Goal: Information Seeking & Learning: Learn about a topic

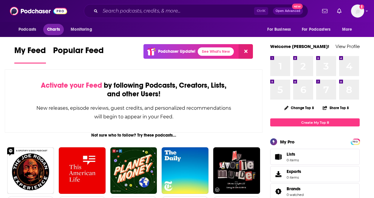
click at [50, 30] on span "Charts" at bounding box center [53, 29] width 13 height 8
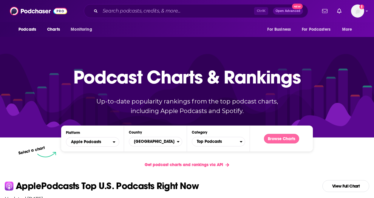
click at [273, 139] on button "Browse Charts" at bounding box center [281, 139] width 35 height 10
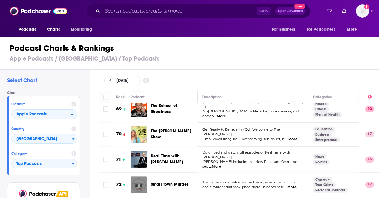
scroll to position [1909, 0]
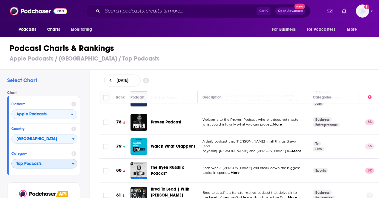
click at [62, 164] on span "Top Podcasts" at bounding box center [42, 164] width 60 height 10
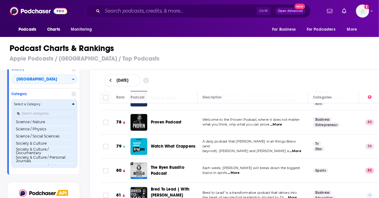
scroll to position [567, 0]
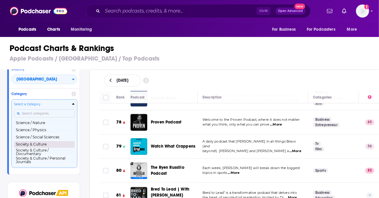
click at [44, 143] on button "Society & Culture" at bounding box center [44, 144] width 61 height 7
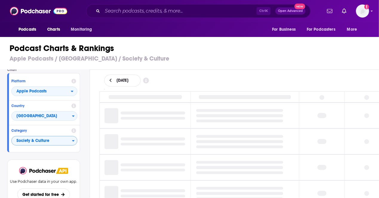
scroll to position [22, 0]
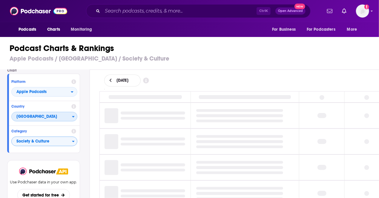
click at [68, 118] on span "[GEOGRAPHIC_DATA]" at bounding box center [42, 117] width 60 height 10
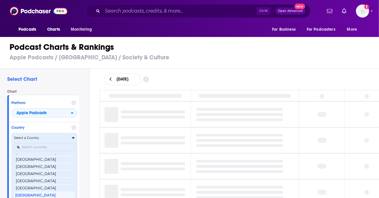
scroll to position [30, 0]
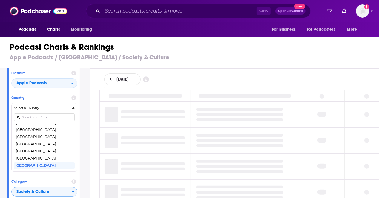
click at [40, 158] on button "[GEOGRAPHIC_DATA]" at bounding box center [44, 158] width 61 height 7
click at [27, 157] on div "Select Chart Chart Platform Apple Podcasts Country Select a Country Afghanistan…" at bounding box center [44, 150] width 89 height 162
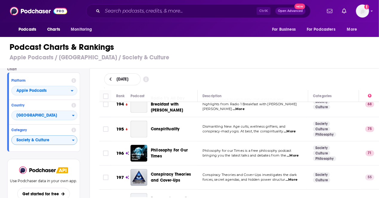
scroll to position [4748, 0]
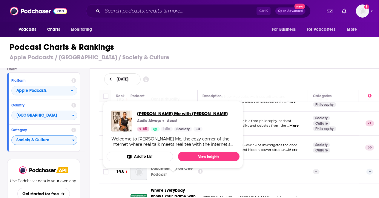
click at [155, 115] on span "Toni Told Me with Toni Tone" at bounding box center [182, 114] width 91 height 6
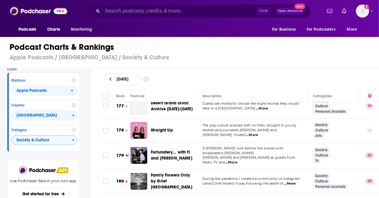
scroll to position [4271, 0]
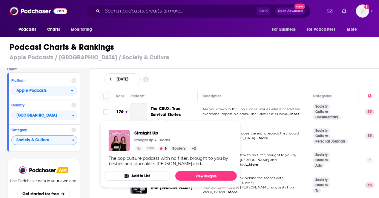
click at [141, 130] on span "Straight Up" at bounding box center [166, 133] width 64 height 6
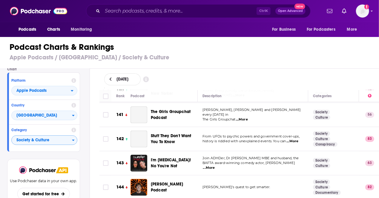
scroll to position [3376, 0]
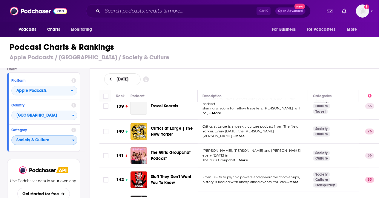
click at [71, 141] on span "Society & Culture" at bounding box center [42, 140] width 60 height 10
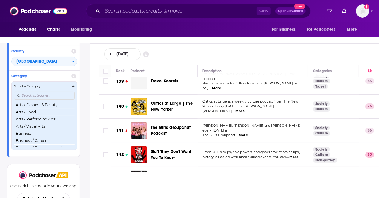
scroll to position [0, 0]
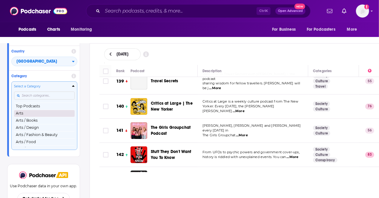
click at [35, 114] on button "Arts" at bounding box center [44, 113] width 61 height 7
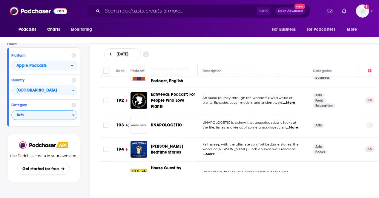
scroll to position [4717, 0]
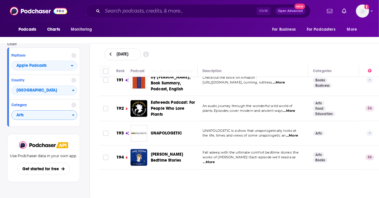
click at [269, 58] on div "September 22, 2025" at bounding box center [239, 54] width 270 height 12
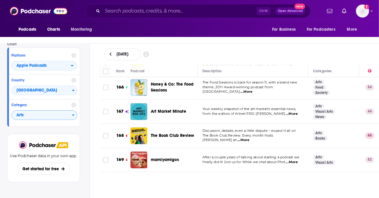
scroll to position [4061, 0]
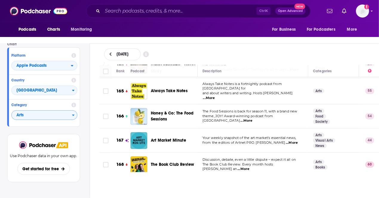
click at [293, 189] on span "...More" at bounding box center [291, 191] width 12 height 5
click at [225, 47] on div "September 22, 2025" at bounding box center [239, 54] width 289 height 21
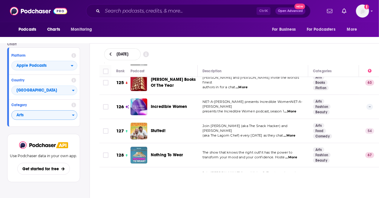
scroll to position [3047, 0]
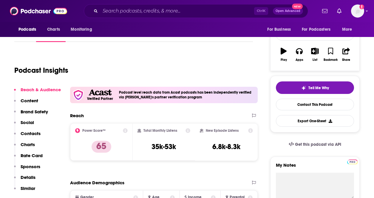
scroll to position [60, 0]
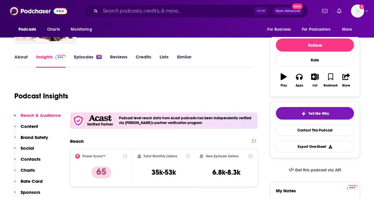
click at [78, 55] on link "Episodes 36" at bounding box center [88, 61] width 28 height 14
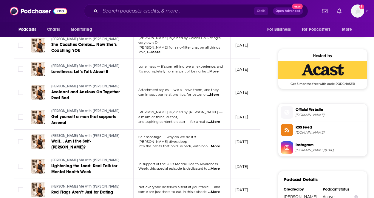
scroll to position [447, 0]
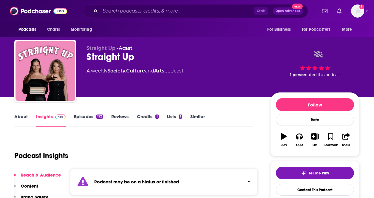
click at [91, 120] on link "Episodes 192" at bounding box center [88, 121] width 29 height 14
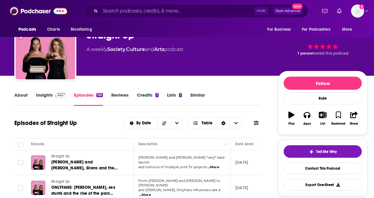
scroll to position [60, 0]
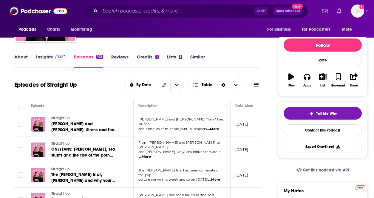
click at [49, 61] on link "Insights" at bounding box center [51, 61] width 30 height 14
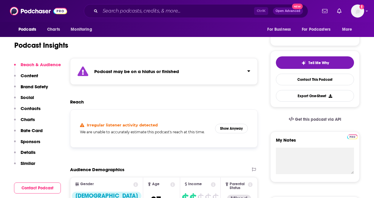
scroll to position [30, 0]
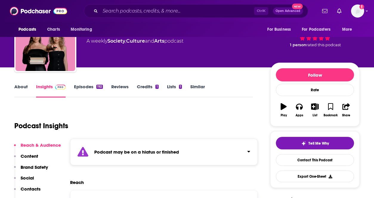
click at [21, 89] on link "About" at bounding box center [20, 91] width 13 height 14
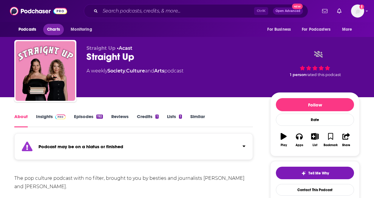
click at [63, 31] on link "Charts" at bounding box center [53, 29] width 20 height 11
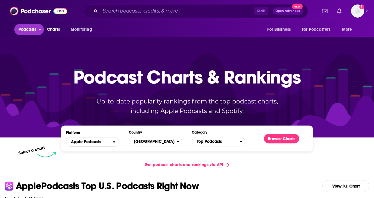
click at [31, 31] on span "Podcasts" at bounding box center [27, 29] width 18 height 8
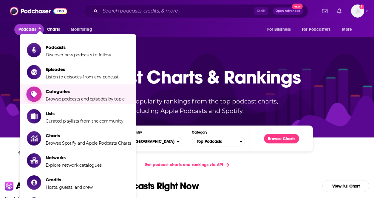
click at [74, 95] on span "Categories Browse podcasts and episodes by topic" at bounding box center [85, 94] width 79 height 15
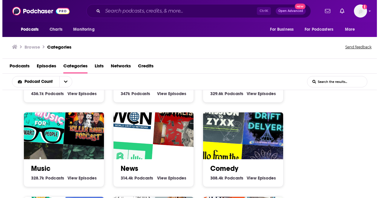
scroll to position [268, 0]
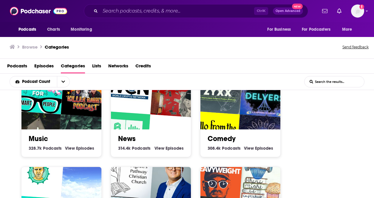
click at [77, 118] on img "Naqvi" at bounding box center [83, 140] width 51 height 51
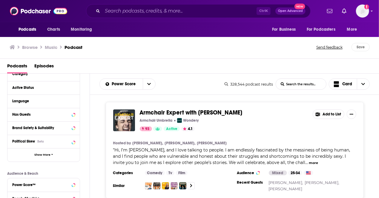
scroll to position [60, 0]
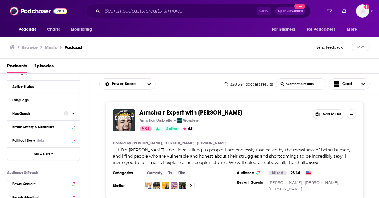
click at [73, 115] on icon at bounding box center [73, 113] width 3 height 5
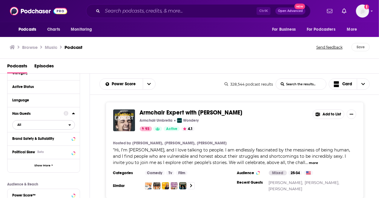
click at [72, 124] on div "open menu" at bounding box center [71, 125] width 6 height 4
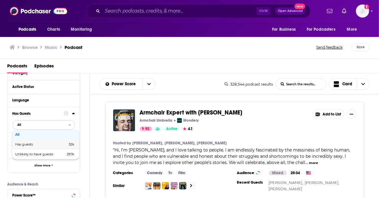
click at [52, 141] on div "Has guests 32k" at bounding box center [45, 145] width 67 height 10
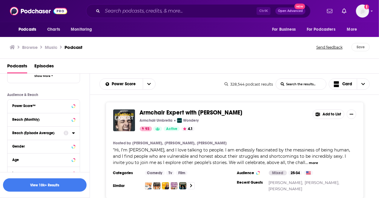
scroll to position [179, 0]
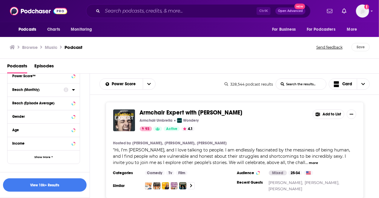
click at [63, 90] on button "Reach (Monthly)" at bounding box center [37, 89] width 51 height 7
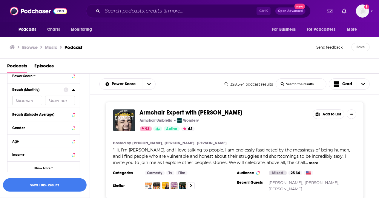
click at [73, 90] on icon at bounding box center [73, 89] width 3 height 1
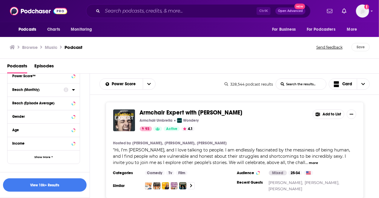
click at [73, 90] on icon at bounding box center [73, 89] width 3 height 1
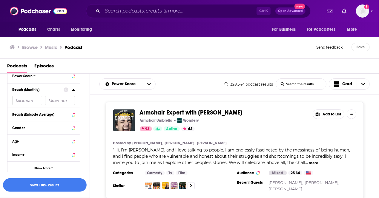
click at [67, 98] on input "number" at bounding box center [60, 101] width 30 height 10
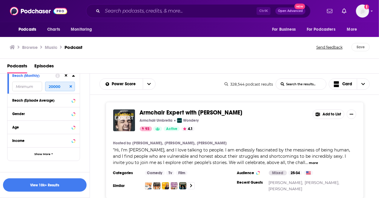
scroll to position [201, 0]
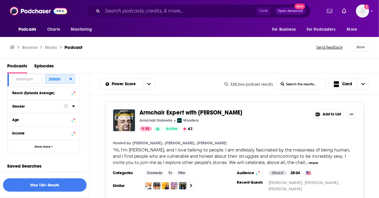
type input "20000"
click at [74, 105] on icon at bounding box center [73, 106] width 3 height 5
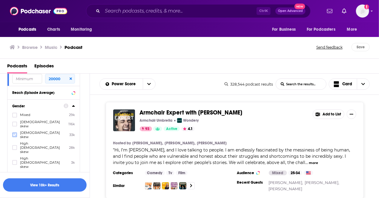
click at [15, 134] on icon at bounding box center [15, 135] width 4 height 3
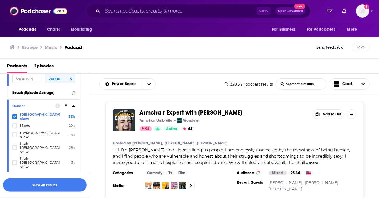
click at [73, 105] on icon at bounding box center [73, 106] width 3 height 5
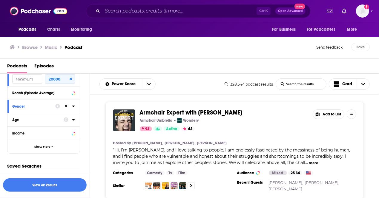
click at [73, 121] on icon at bounding box center [73, 119] width 3 height 5
click at [16, 130] on icon at bounding box center [15, 129] width 4 height 4
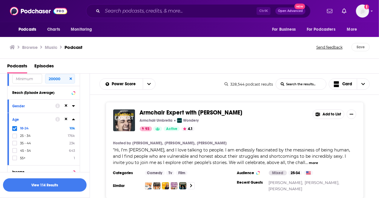
click at [17, 136] on div at bounding box center [15, 135] width 6 height 5
click at [15, 138] on input "multiSelectOption-25-34-1" at bounding box center [15, 138] width 0 height 0
click at [75, 119] on div "Age 18-24 10k 25 - 34 176k 35 - 44 23k 45 - 54 643 55+ 1" at bounding box center [43, 139] width 72 height 53
click at [73, 120] on icon at bounding box center [73, 118] width 3 height 1
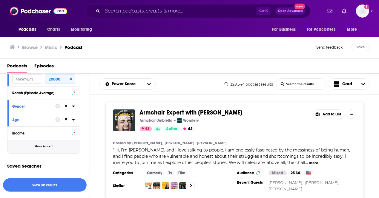
click at [44, 146] on span "Show More" at bounding box center [42, 146] width 16 height 3
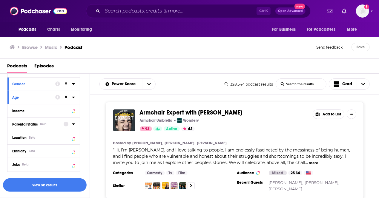
scroll to position [231, 0]
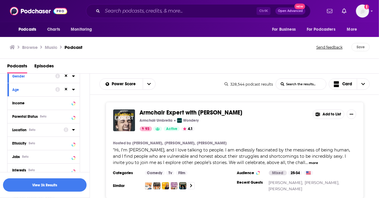
click at [74, 129] on icon at bounding box center [73, 129] width 3 height 1
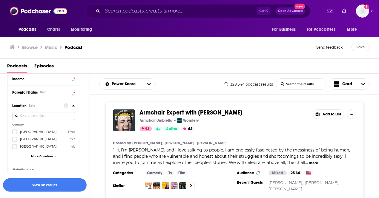
scroll to position [260, 0]
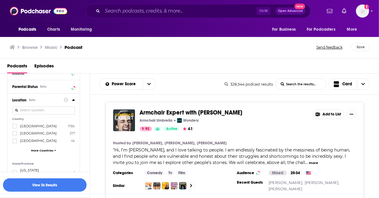
click at [48, 111] on input at bounding box center [43, 110] width 63 height 8
type input "united"
click at [15, 133] on icon at bounding box center [15, 134] width 4 height 4
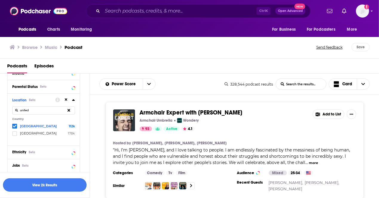
click at [50, 187] on button "View 2k Results" at bounding box center [45, 184] width 84 height 13
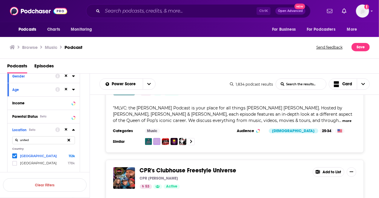
scroll to position [1700, 0]
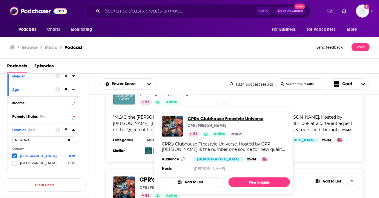
click at [195, 117] on span "CPR's Clubhouse Freestyle Universe" at bounding box center [225, 119] width 76 height 6
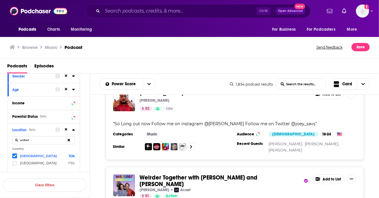
scroll to position [2286, 0]
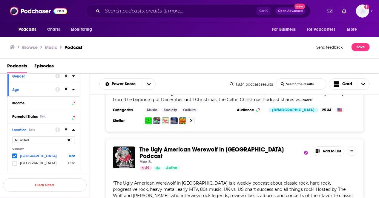
scroll to position [3151, 0]
click at [370, 8] on div "Podcasts Charts Monitoring Ctrl K Open Advanced New For Business For Podcasters…" at bounding box center [189, 11] width 379 height 22
click at [371, 12] on icon "Show profile menu" at bounding box center [371, 11] width 2 height 4
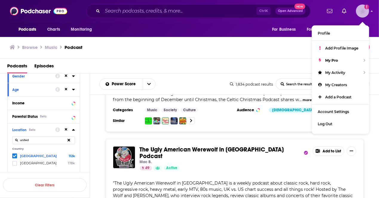
click at [371, 12] on icon "Show profile menu" at bounding box center [371, 10] width 2 height 1
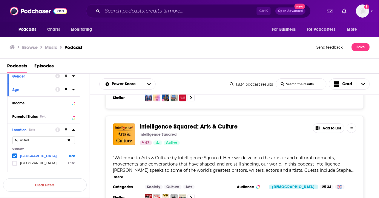
scroll to position [3748, 0]
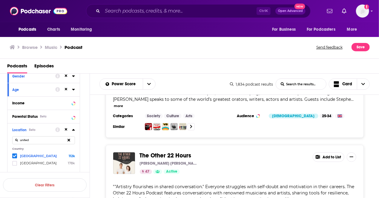
scroll to position [3837, 0]
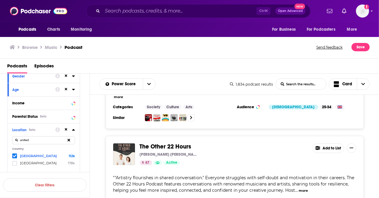
drag, startPoint x: 191, startPoint y: 145, endPoint x: 224, endPoint y: 145, distance: 33.4
copy span "Sophie Bearman"
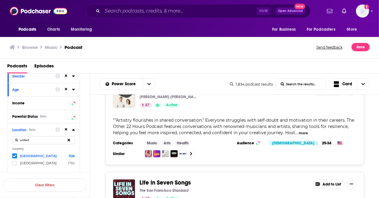
scroll to position [3897, 0]
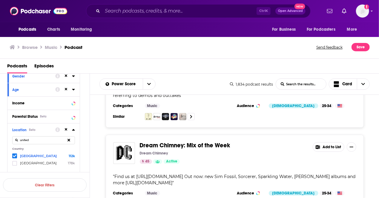
scroll to position [4596, 0]
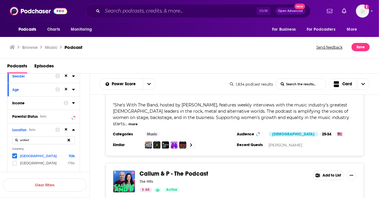
scroll to position [5282, 0]
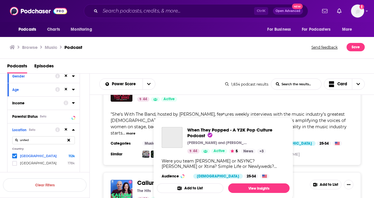
click at [188, 114] on span "When They Popped - A Y2K Pop Culture Podcast Kelsey and Mary 44 Active 5 News +…" at bounding box center [223, 159] width 140 height 90
click at [222, 131] on span "When They Popped - A Y2K Pop Culture Podcast" at bounding box center [229, 132] width 85 height 11
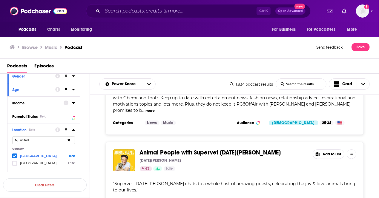
scroll to position [6862, 0]
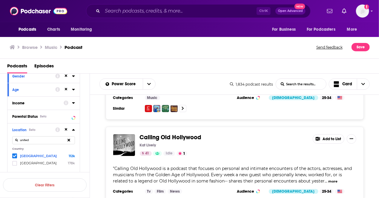
scroll to position [7936, 0]
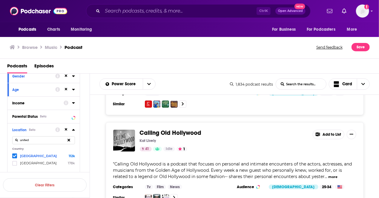
click at [162, 119] on div "Podcasts Charts Monitoring Ctrl K Open Advanced New For Business For Podcasters…" at bounding box center [189, 99] width 379 height 198
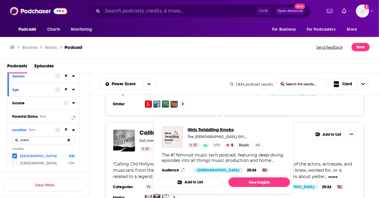
click at [201, 129] on span "Girls Twiddling Knobs" at bounding box center [224, 130] width 75 height 6
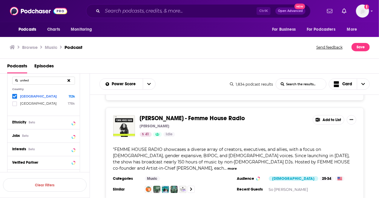
scroll to position [8831, 0]
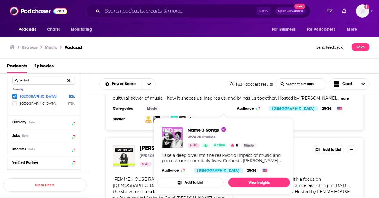
click at [193, 129] on span "Name 3 Songs" at bounding box center [206, 130] width 38 height 6
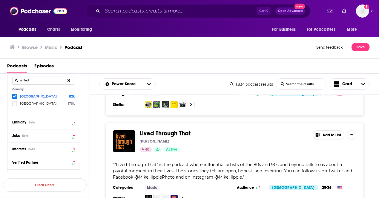
scroll to position [9142, 0]
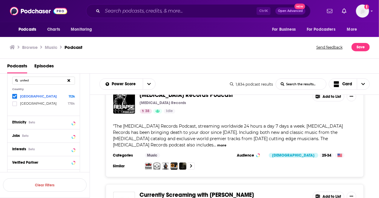
scroll to position [11443, 0]
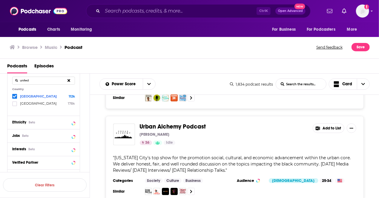
scroll to position [13382, 0]
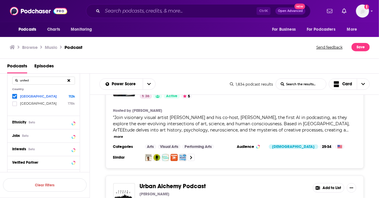
click at [239, 144] on div "Podcasts Charts Monitoring Ctrl K Open Advanced New For Business For Podcasters…" at bounding box center [189, 99] width 379 height 198
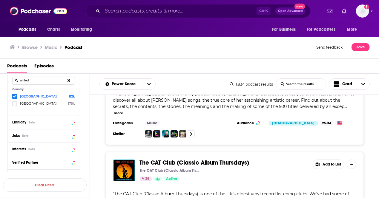
scroll to position [13719, 0]
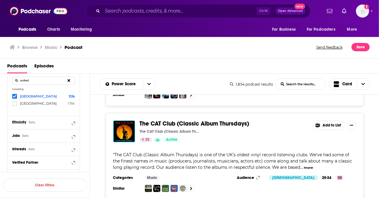
drag, startPoint x: 283, startPoint y: 172, endPoint x: 271, endPoint y: 179, distance: 13.7
click at [281, 174] on div "Three Sides of the Coin – A KISS Podcast and Radio Show Michael Brandvold, Tomm…" at bounding box center [234, 147] width 289 height 104
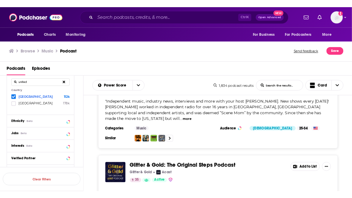
scroll to position [13958, 0]
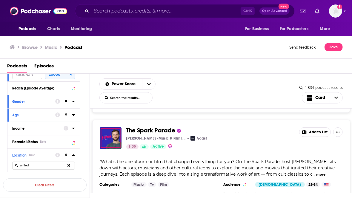
scroll to position [14107, 0]
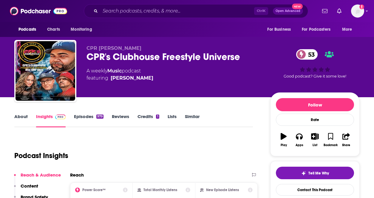
click at [90, 118] on link "Episodes 979" at bounding box center [89, 121] width 30 height 14
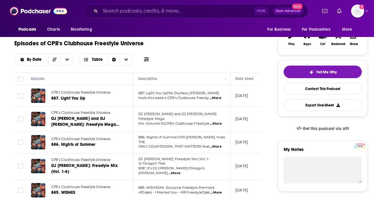
scroll to position [41, 0]
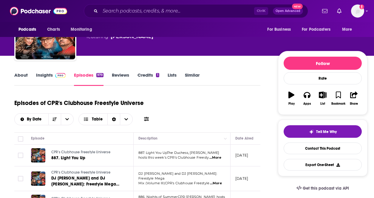
click at [56, 73] on img at bounding box center [60, 75] width 10 height 5
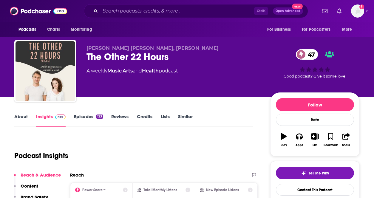
click at [86, 123] on link "Episodes 123" at bounding box center [88, 121] width 29 height 14
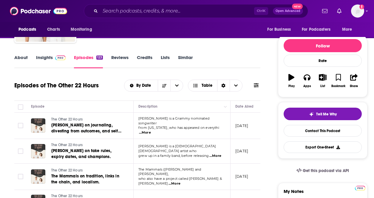
scroll to position [30, 0]
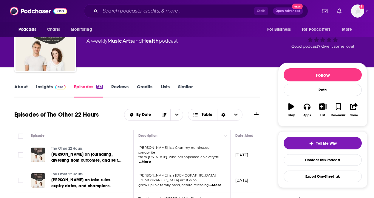
click at [43, 91] on link "Insights" at bounding box center [51, 91] width 30 height 14
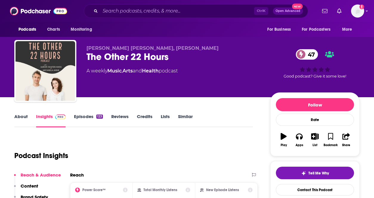
click at [84, 116] on link "Episodes 123" at bounding box center [88, 121] width 29 height 14
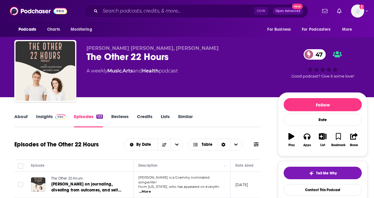
click at [110, 48] on span "Michaela Anne, Aaron Shafer-Haiss" at bounding box center [153, 48] width 132 height 6
drag, startPoint x: 123, startPoint y: 49, endPoint x: 85, endPoint y: 47, distance: 38.2
click at [85, 47] on div "Michaela Anne, Aaron Shafer-Haiss The Other 22 Hours 47 A weekly Music , Arts a…" at bounding box center [190, 72] width 353 height 64
copy span "Michaela Anne"
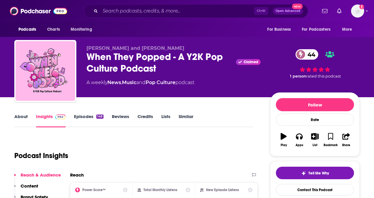
click at [76, 118] on link "Episodes 148" at bounding box center [89, 121] width 30 height 14
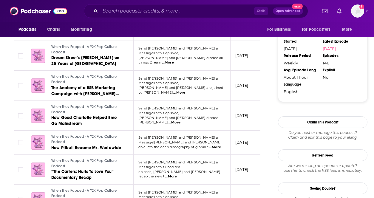
scroll to position [686, 0]
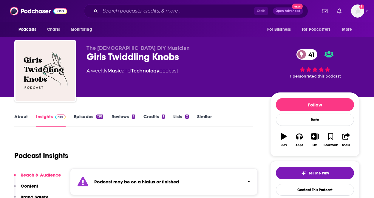
click at [81, 119] on link "Episodes 128" at bounding box center [88, 121] width 29 height 14
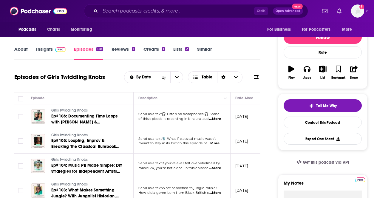
scroll to position [89, 0]
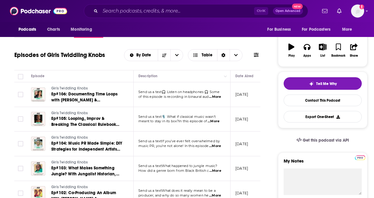
click at [212, 96] on span "...More" at bounding box center [215, 97] width 12 height 5
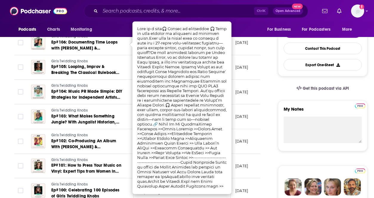
scroll to position [149, 0]
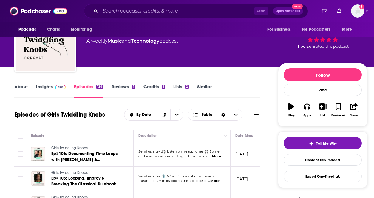
scroll to position [0, 0]
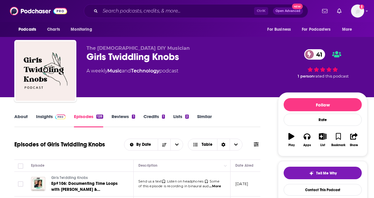
click at [17, 119] on link "About" at bounding box center [20, 121] width 13 height 14
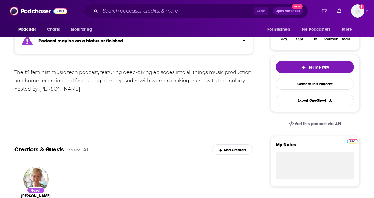
scroll to position [119, 0]
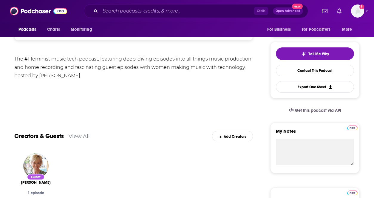
drag, startPoint x: 39, startPoint y: 75, endPoint x: 77, endPoint y: 76, distance: 38.2
click at [77, 76] on div "The #1 feminist music tech podcast, featuring deep-diving episodes into all thi…" at bounding box center [133, 67] width 239 height 25
copy div "Isobel Anderson"
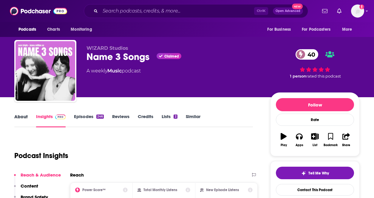
click at [27, 115] on div "About" at bounding box center [25, 121] width 22 height 14
click at [16, 115] on link "About" at bounding box center [20, 121] width 13 height 14
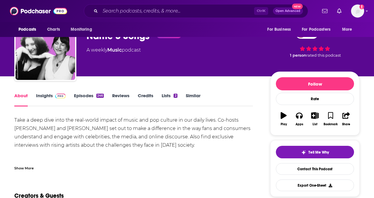
scroll to position [30, 0]
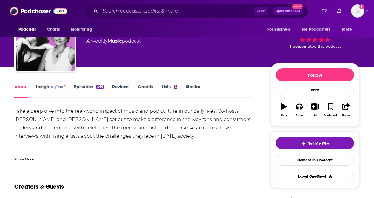
click at [95, 92] on link "Episodes 246" at bounding box center [89, 91] width 30 height 14
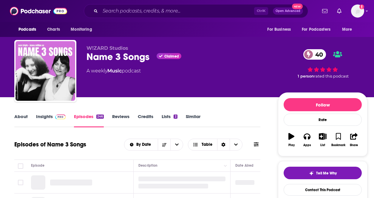
click at [54, 120] on link "Insights" at bounding box center [51, 121] width 30 height 14
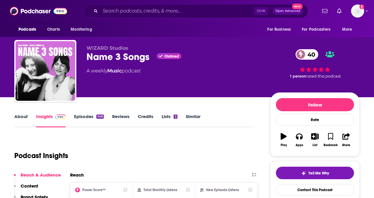
scroll to position [30, 0]
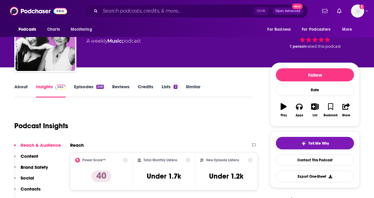
click at [88, 90] on link "Episodes 246" at bounding box center [89, 91] width 30 height 14
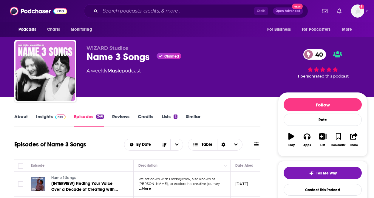
click at [16, 117] on link "About" at bounding box center [20, 121] width 13 height 14
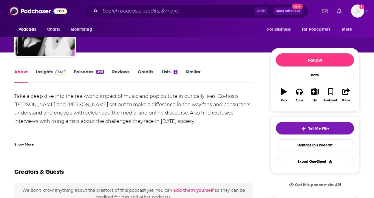
scroll to position [60, 0]
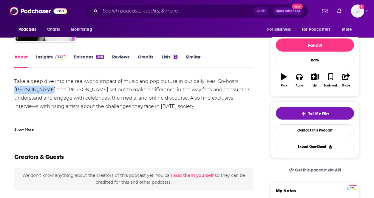
drag, startPoint x: 30, startPoint y: 89, endPoint x: 241, endPoint y: 82, distance: 211.0
click at [241, 82] on div "Take a deep dive into the real-world impact of music and pop culture in our dai…" at bounding box center [133, 114] width 239 height 75
copy div "Sara Feigin"
click at [142, 148] on div "Creators & Guests" at bounding box center [133, 153] width 239 height 29
drag, startPoint x: 41, startPoint y: 88, endPoint x: 72, endPoint y: 91, distance: 31.8
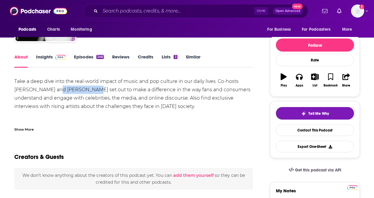
click at [72, 91] on div "Take a deep dive into the real-world impact of music and pop culture in our dai…" at bounding box center [133, 114] width 239 height 75
copy div "Jenna Million"
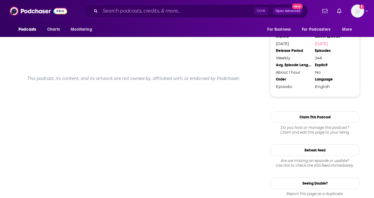
scroll to position [504, 0]
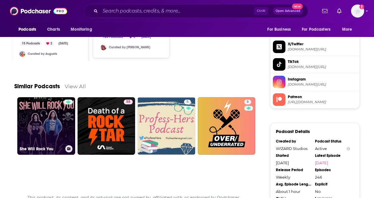
click at [31, 135] on link "She Will Rock You" at bounding box center [46, 126] width 58 height 58
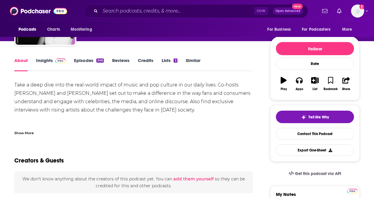
scroll to position [0, 0]
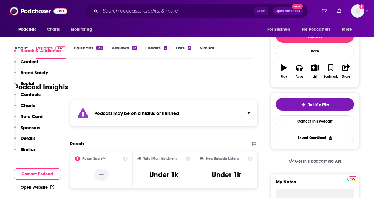
scroll to position [30, 0]
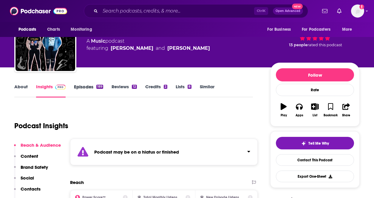
click at [103, 89] on div "Episodes 189" at bounding box center [93, 91] width 38 height 14
click at [99, 89] on link "Episodes 189" at bounding box center [88, 91] width 29 height 14
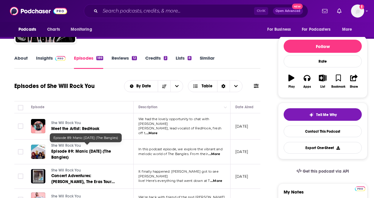
scroll to position [30, 0]
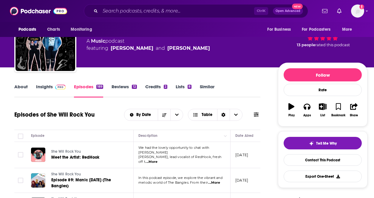
click at [47, 87] on link "Insights" at bounding box center [51, 91] width 30 height 14
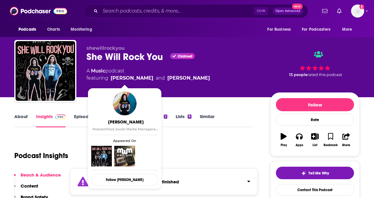
click at [132, 123] on span "[PERSON_NAME]" at bounding box center [125, 122] width 67 height 6
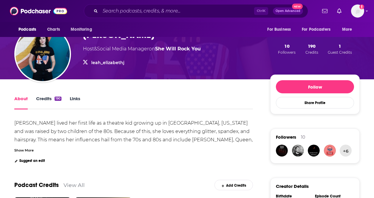
scroll to position [60, 0]
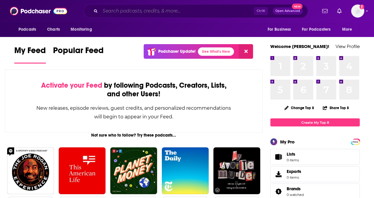
click at [226, 14] on input "Search podcasts, credits, & more..." at bounding box center [177, 11] width 154 height 10
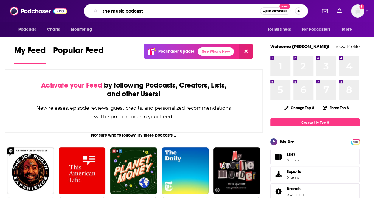
type input "the music podcast"
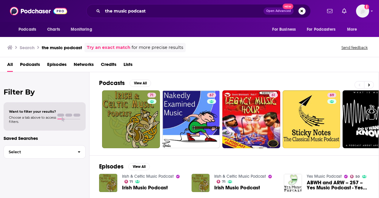
click at [120, 49] on link "Try an exact match" at bounding box center [109, 47] width 44 height 7
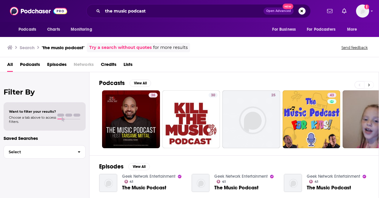
click at [369, 84] on icon at bounding box center [369, 85] width 2 height 3
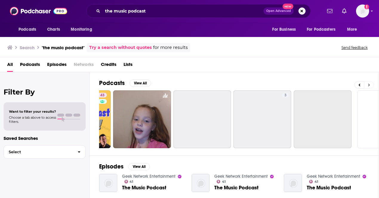
scroll to position [0, 268]
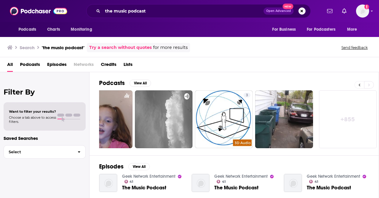
click at [363, 85] on button at bounding box center [359, 84] width 10 height 7
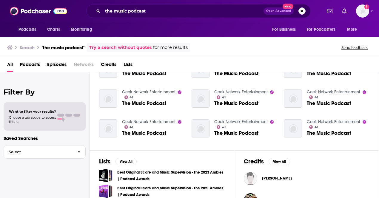
scroll to position [63, 0]
